Goal: Information Seeking & Learning: Check status

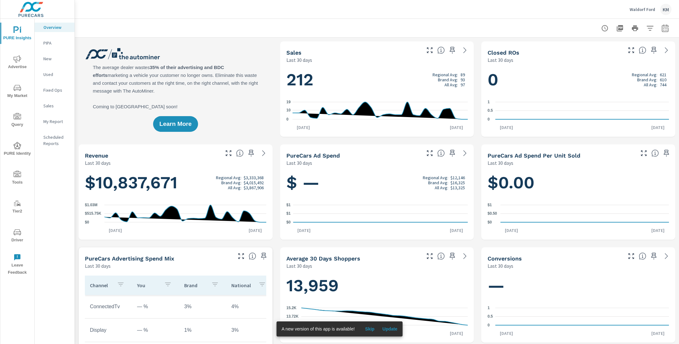
click at [21, 156] on span "PURE Identity" at bounding box center [17, 149] width 30 height 15
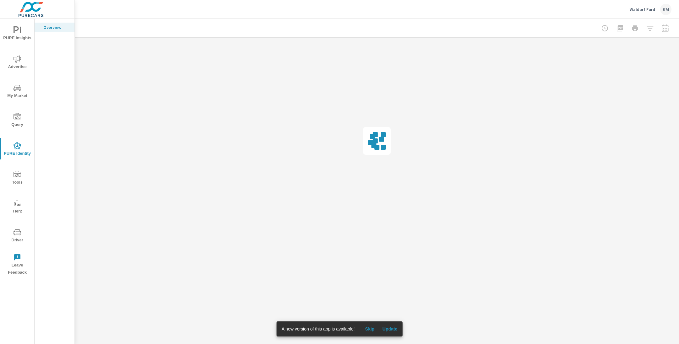
click at [389, 329] on span "Update" at bounding box center [389, 330] width 15 height 6
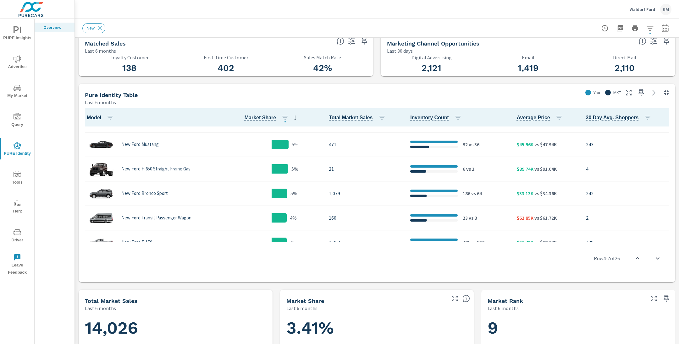
scroll to position [107, 0]
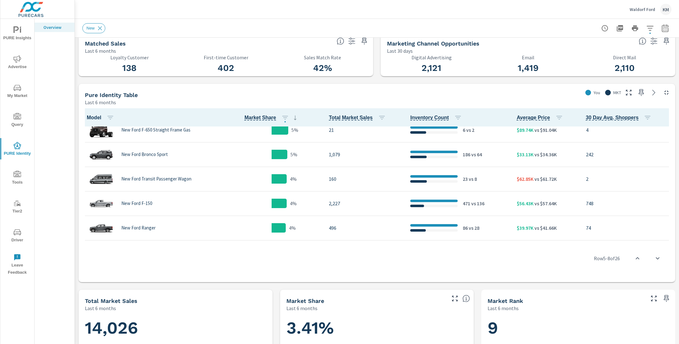
scroll to position [139, 0]
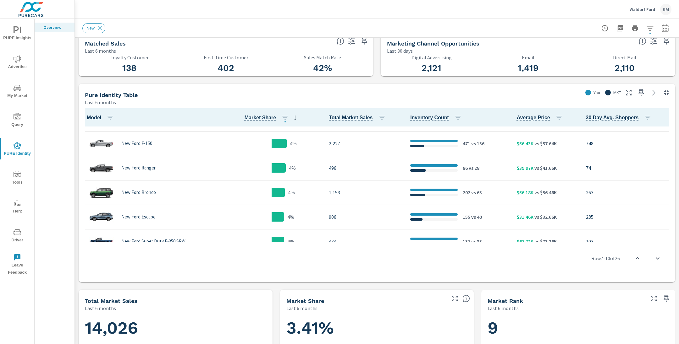
scroll to position [168, 0]
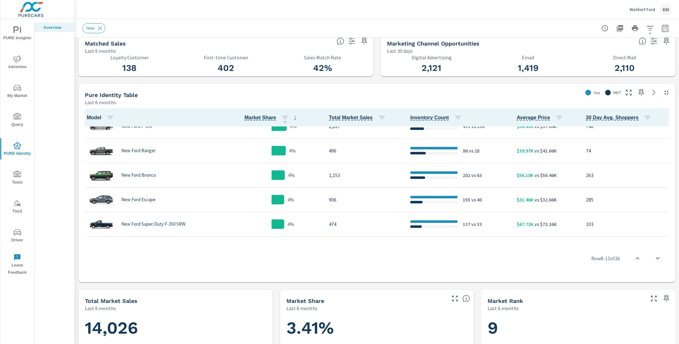
scroll to position [244, 0]
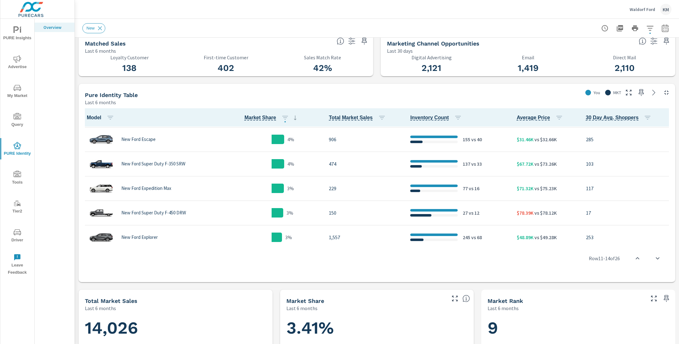
scroll to position [259, 0]
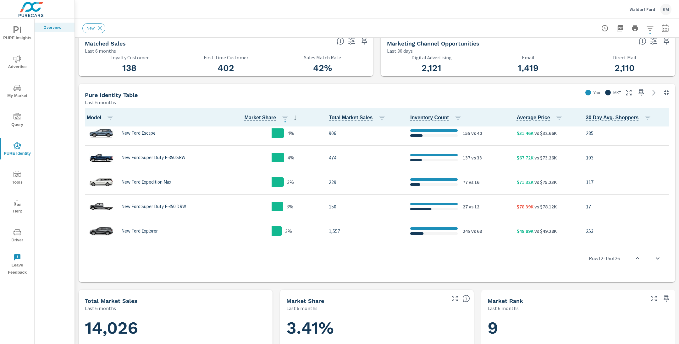
scroll to position [249, 0]
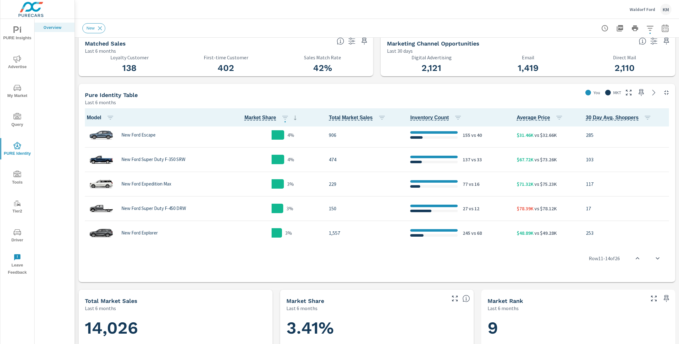
scroll to position [224, 0]
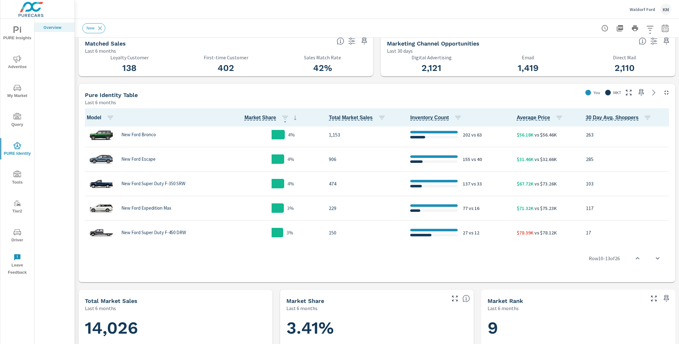
click at [142, 9] on div "Waldorf Ford KM" at bounding box center [376, 9] width 589 height 19
